Goal: Task Accomplishment & Management: Use online tool/utility

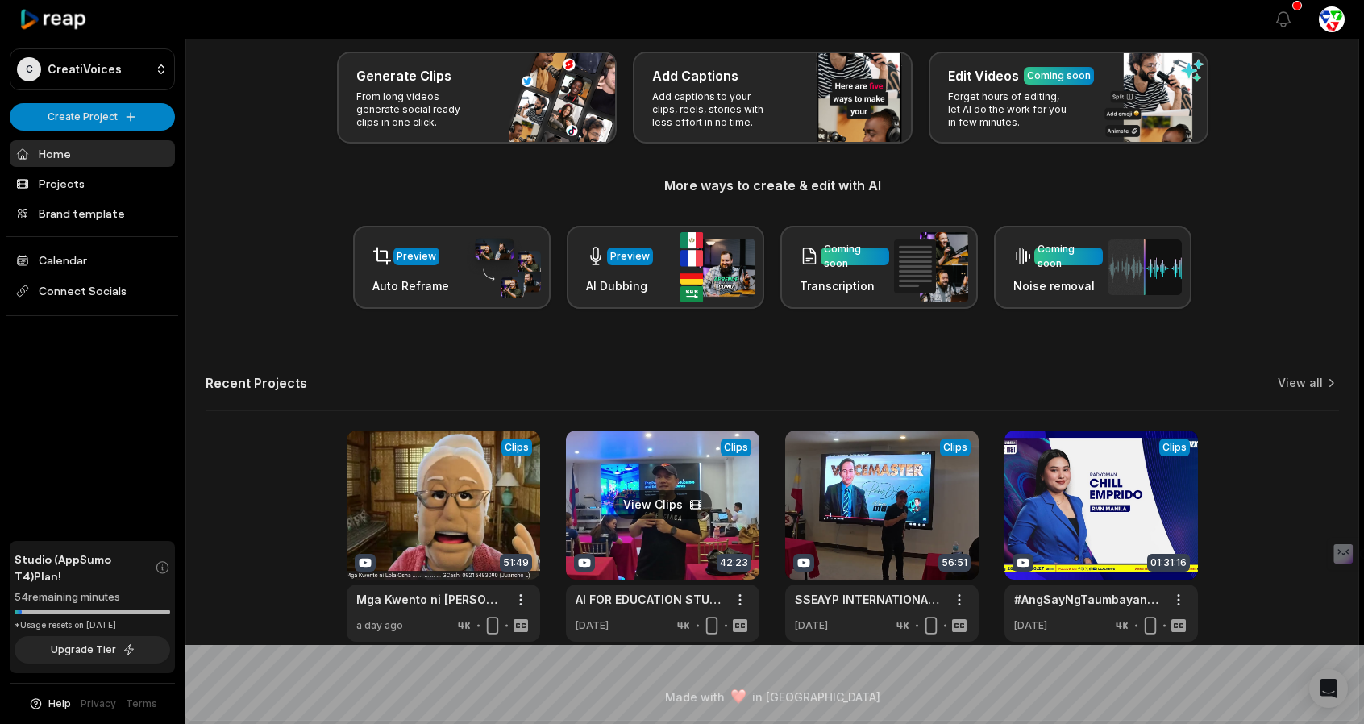
click at [716, 480] on link at bounding box center [662, 535] width 193 height 211
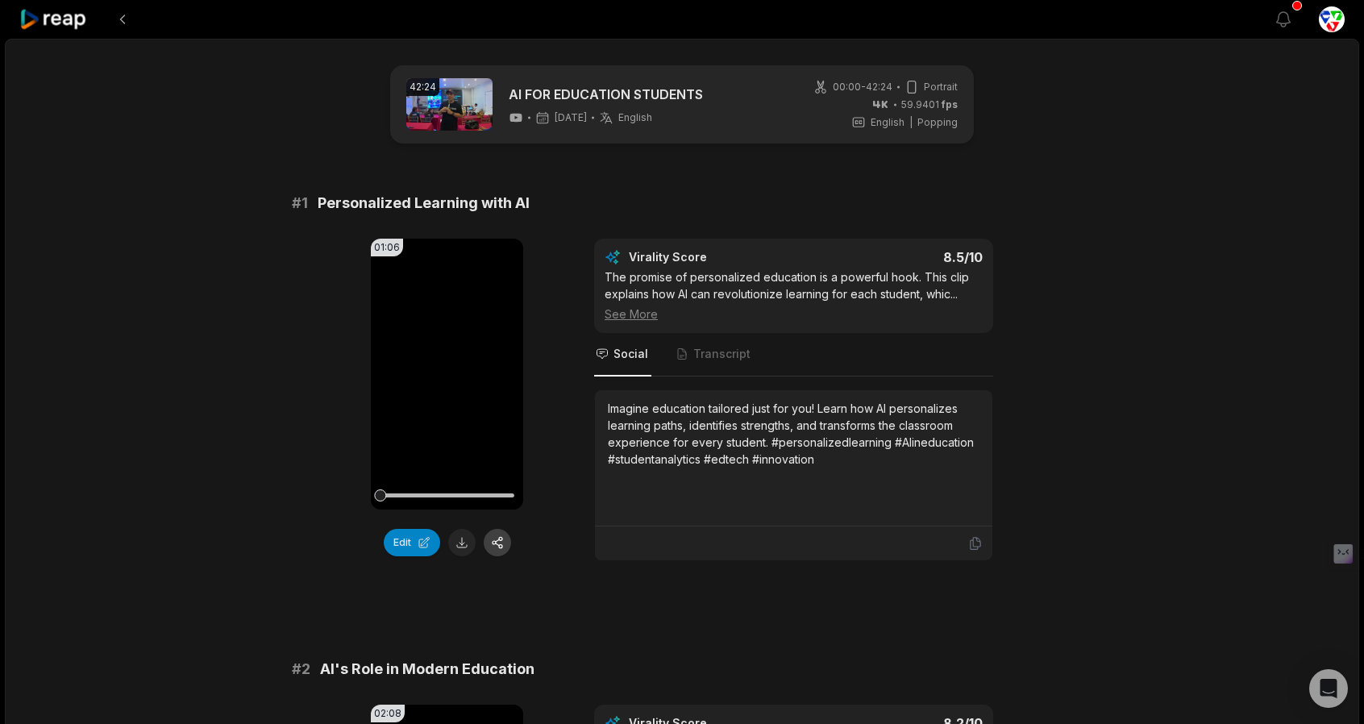
click at [497, 542] on button "button" at bounding box center [497, 542] width 27 height 27
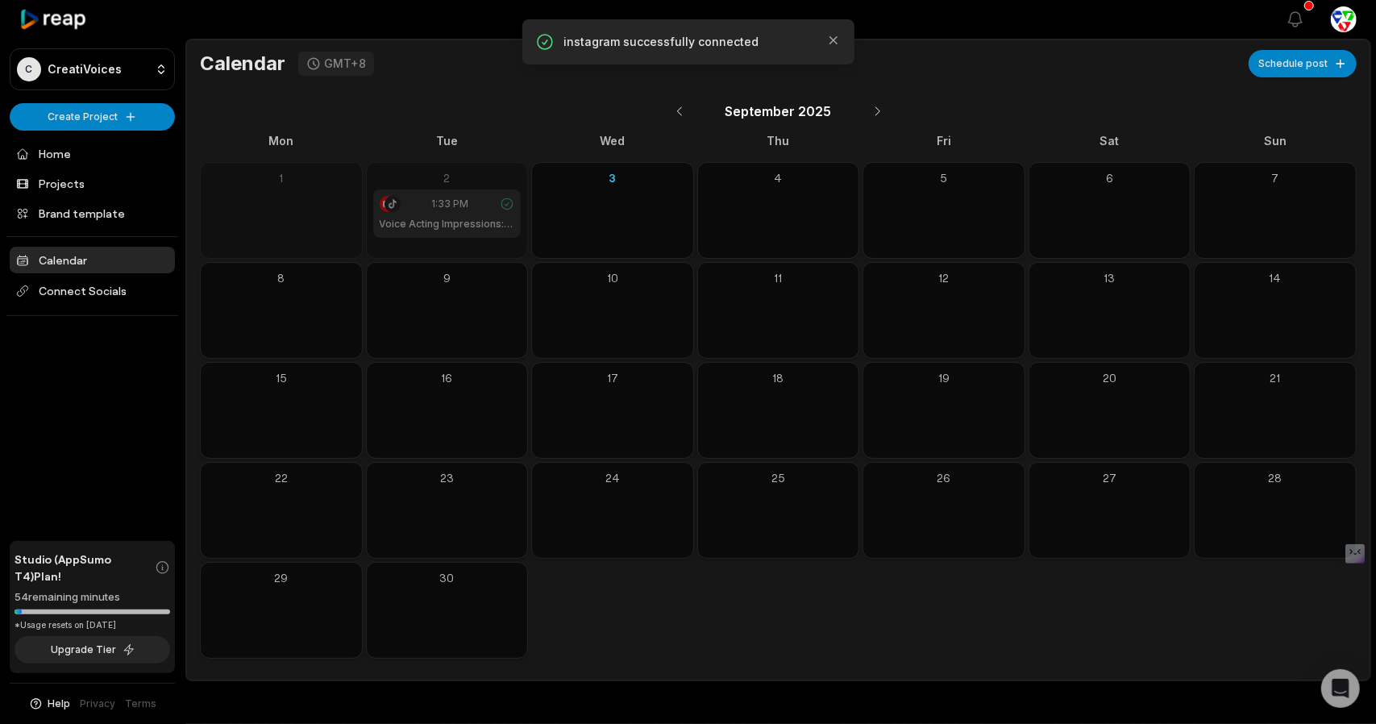
click at [468, 231] on div "1:33 PM Voice Acting Impressions: [PERSON_NAME] & More" at bounding box center [447, 213] width 148 height 48
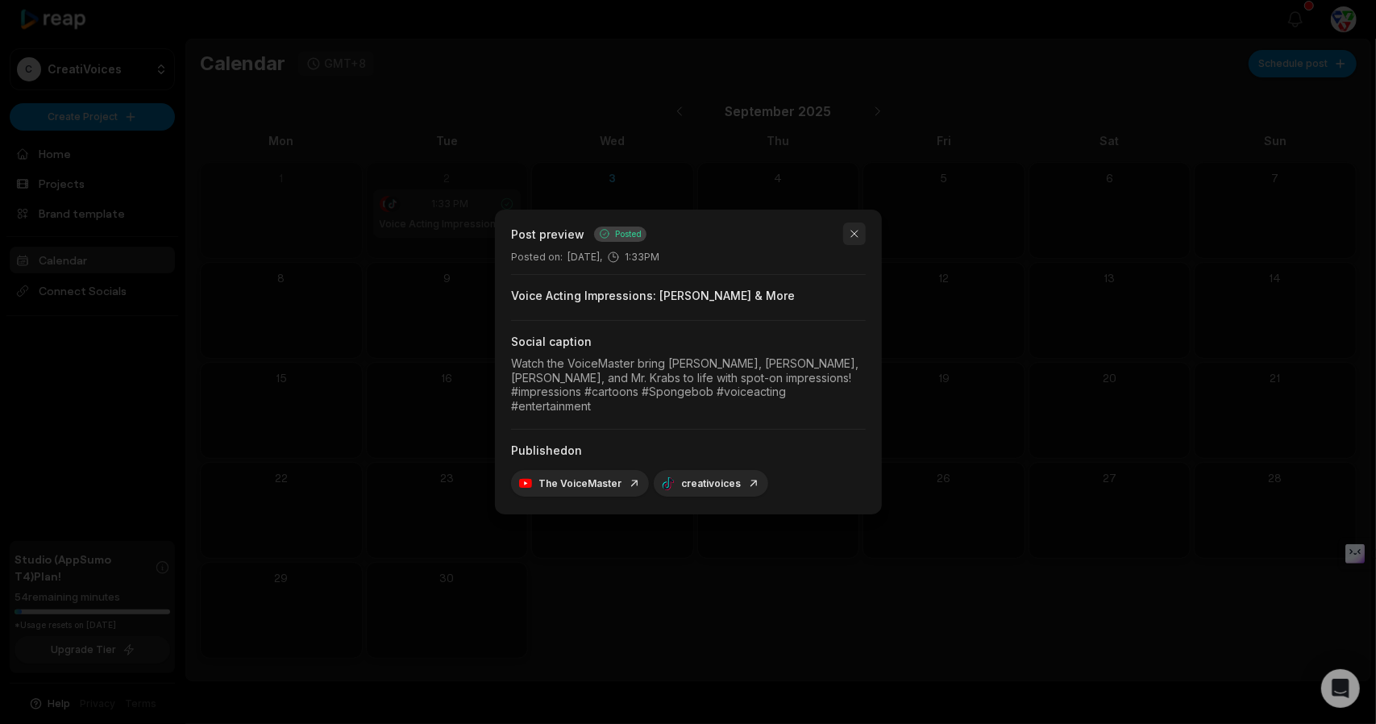
click at [853, 241] on button "button" at bounding box center [854, 233] width 23 height 23
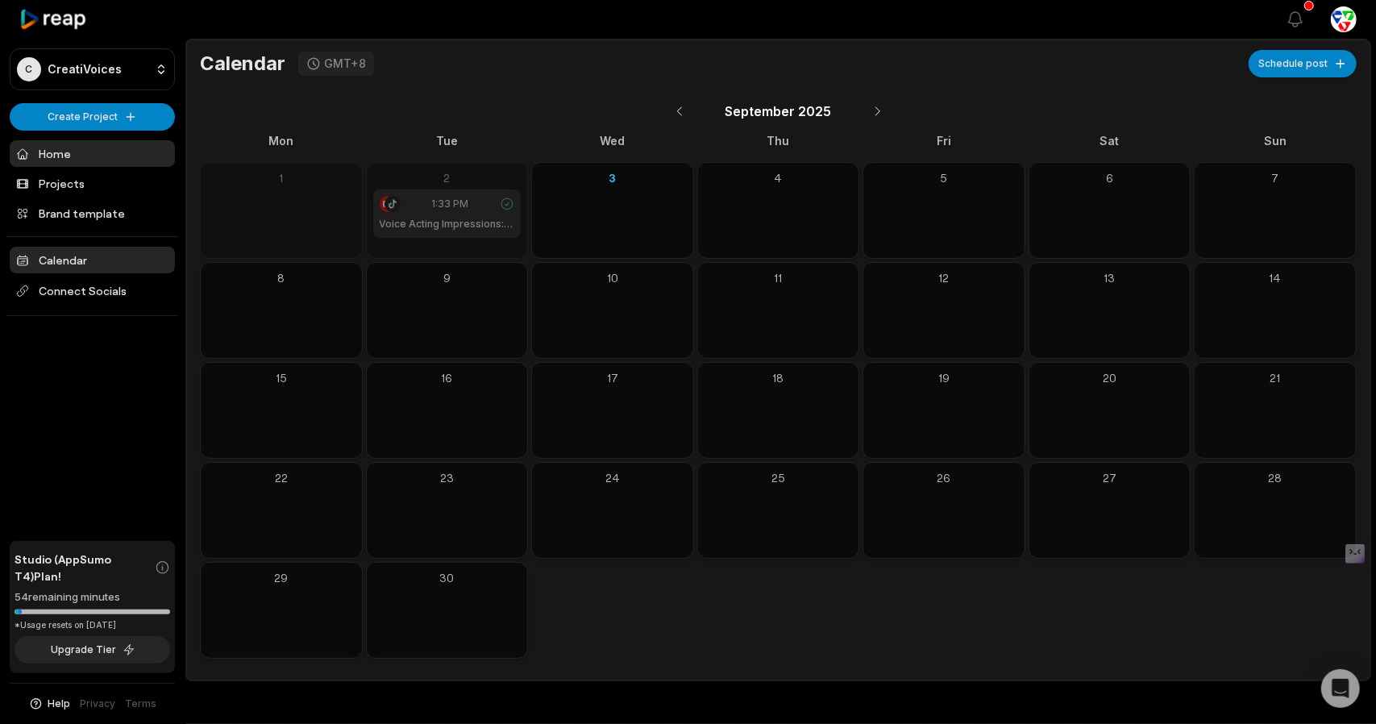
click at [94, 155] on link "Home" at bounding box center [92, 153] width 165 height 27
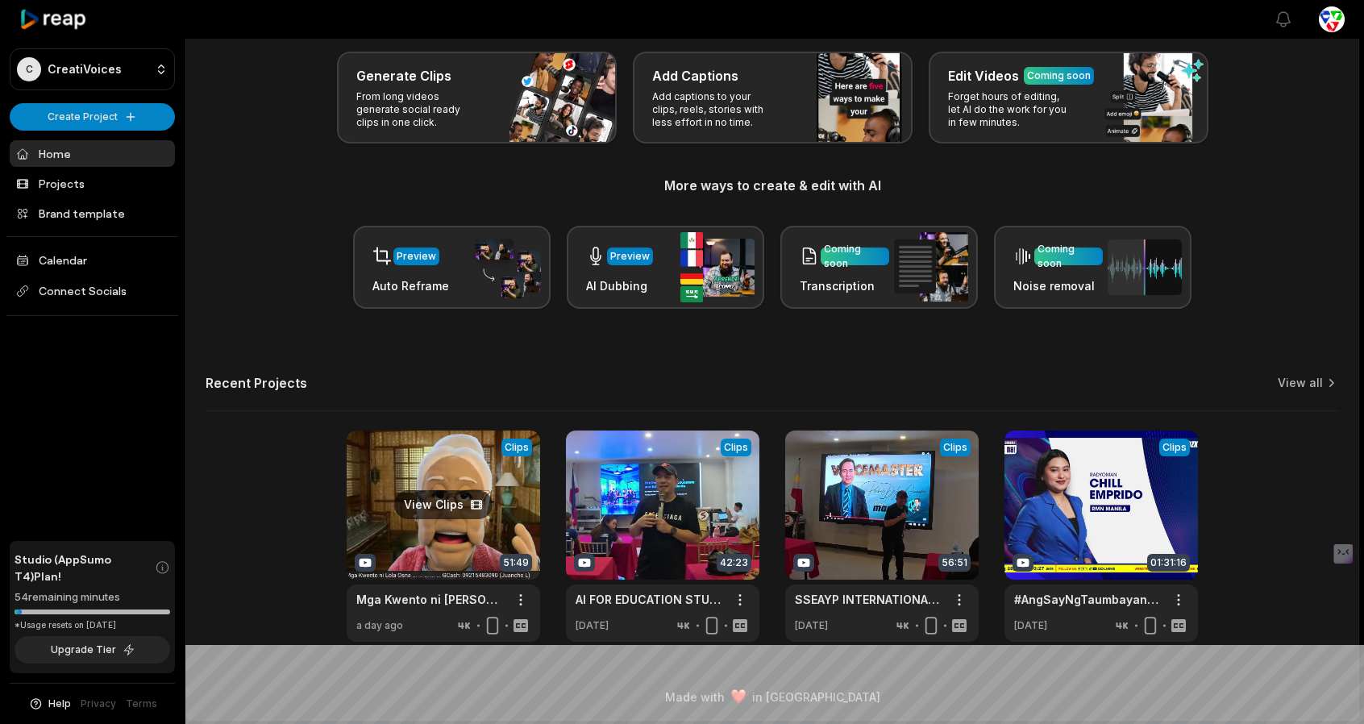
scroll to position [79, 0]
